Goal: Navigation & Orientation: Find specific page/section

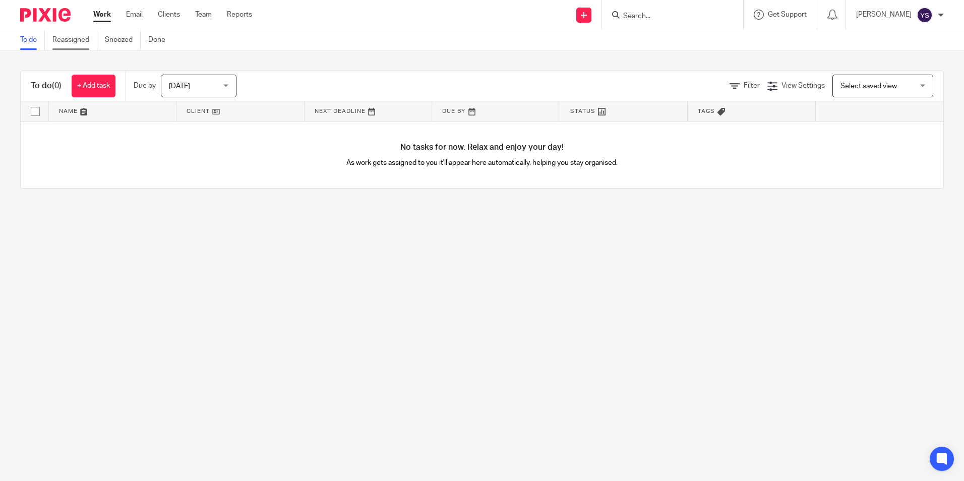
click at [68, 36] on link "Reassigned" at bounding box center [74, 40] width 45 height 20
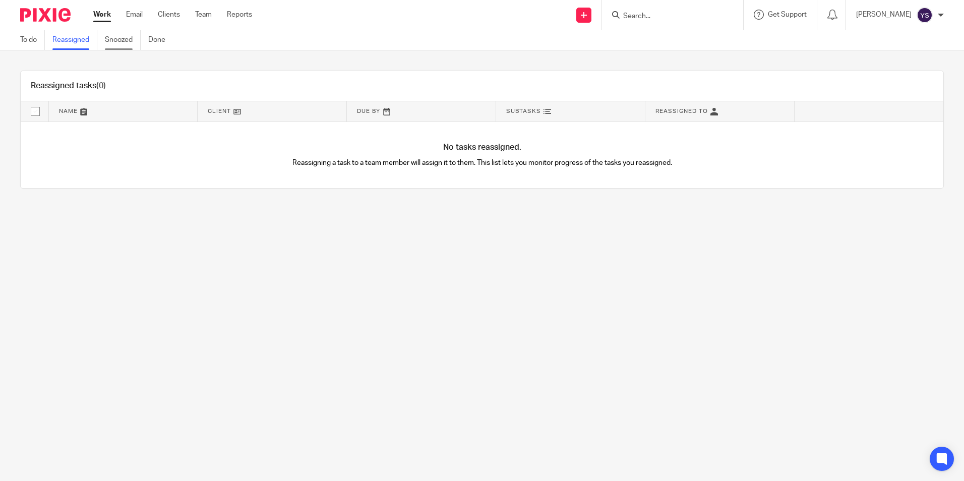
click at [131, 48] on link "Snoozed" at bounding box center [123, 40] width 36 height 20
click at [153, 48] on link "Done" at bounding box center [160, 40] width 25 height 20
click at [39, 47] on link "To do" at bounding box center [32, 40] width 25 height 20
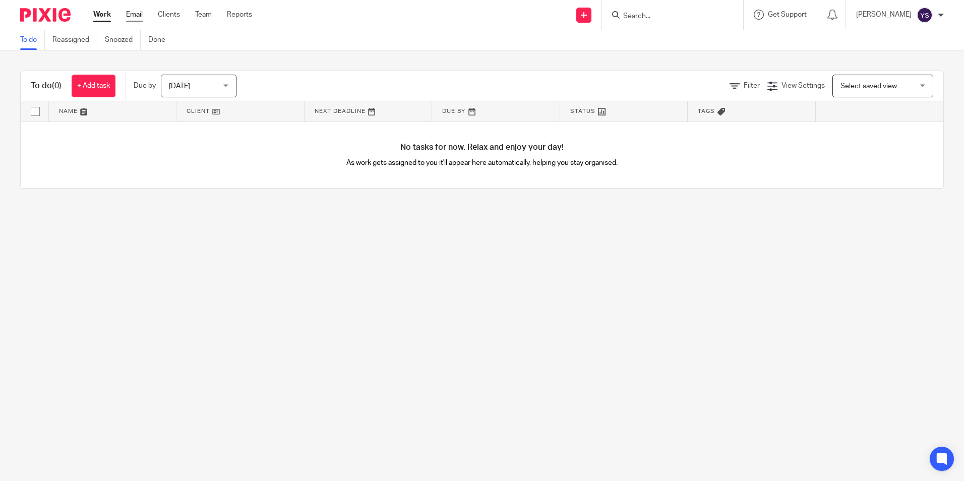
click at [138, 15] on link "Email" at bounding box center [134, 15] width 17 height 10
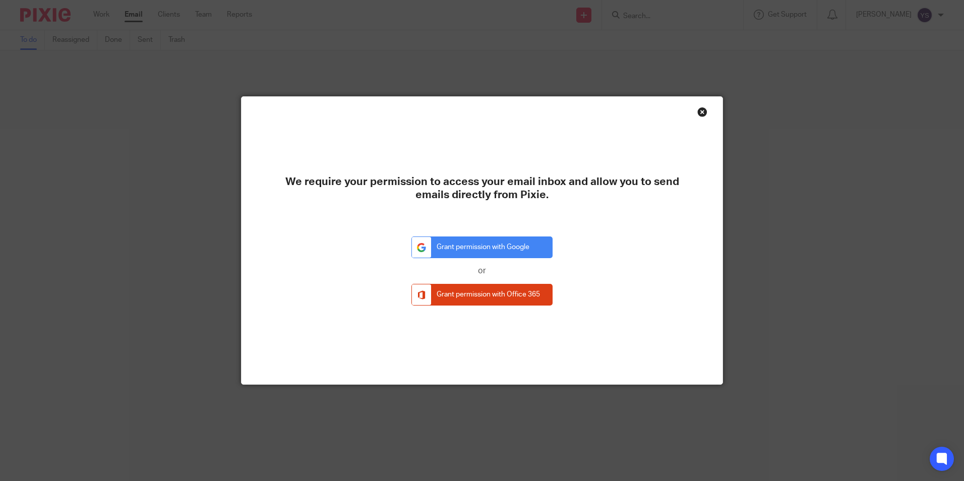
click at [699, 109] on div "Close this dialog window" at bounding box center [702, 112] width 10 height 10
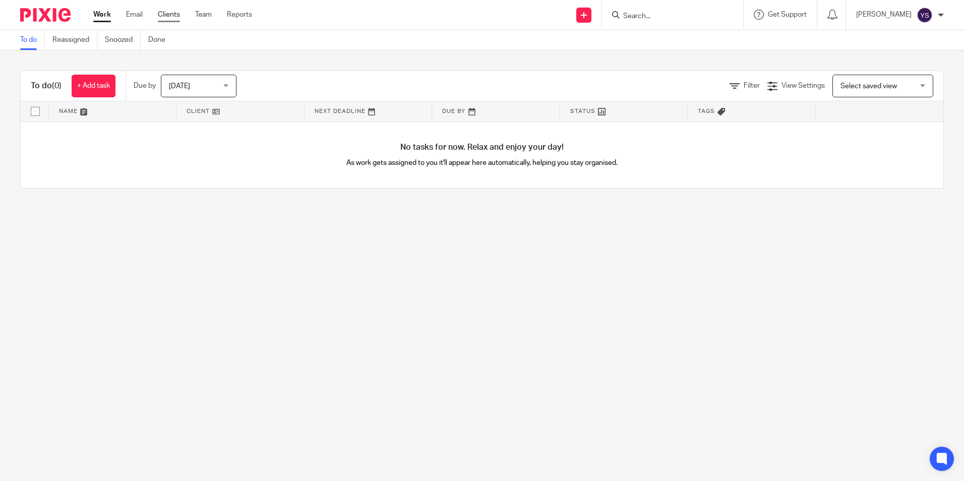
click at [169, 16] on link "Clients" at bounding box center [169, 15] width 22 height 10
